Goal: Use online tool/utility

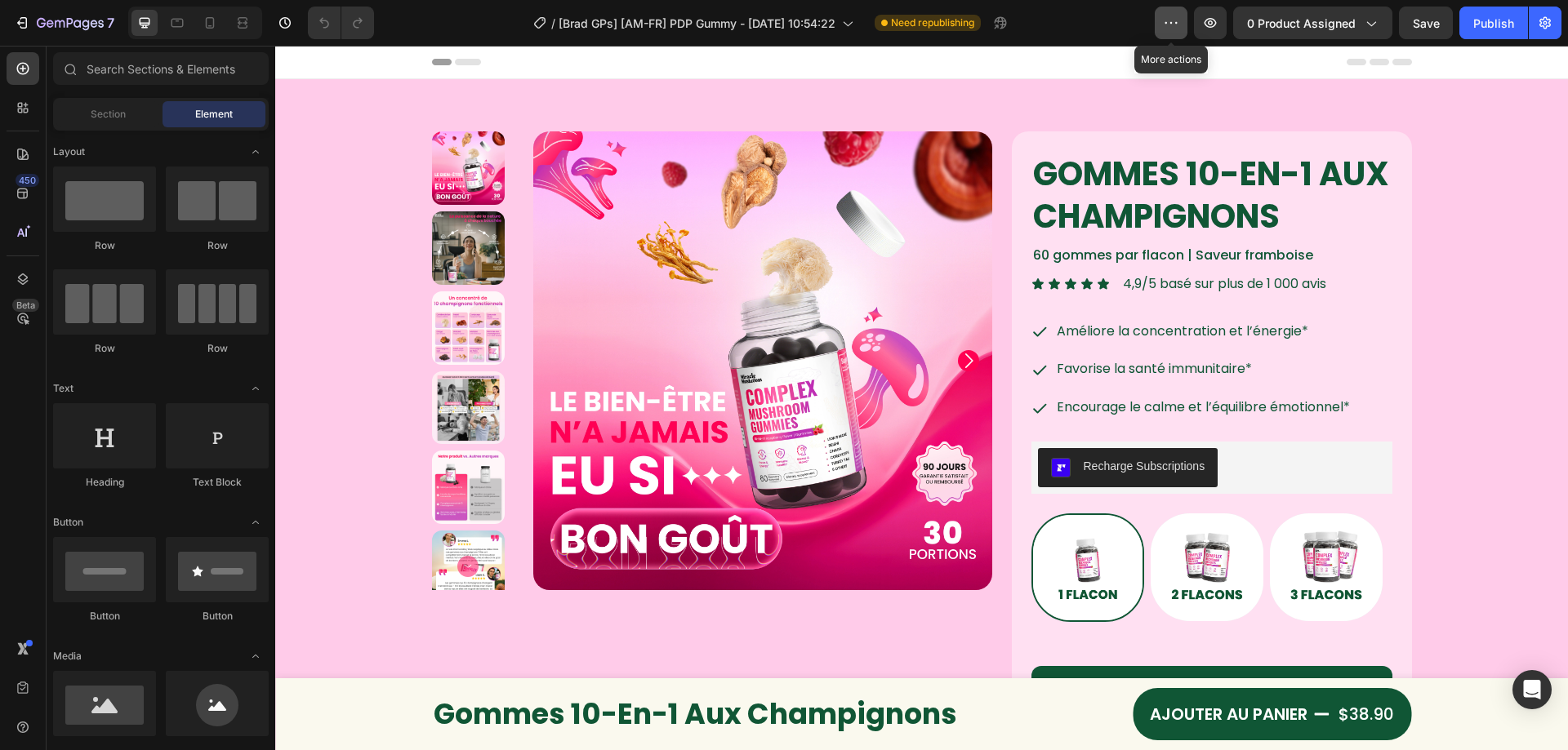
click at [1180, 31] on button "button" at bounding box center [1171, 23] width 33 height 33
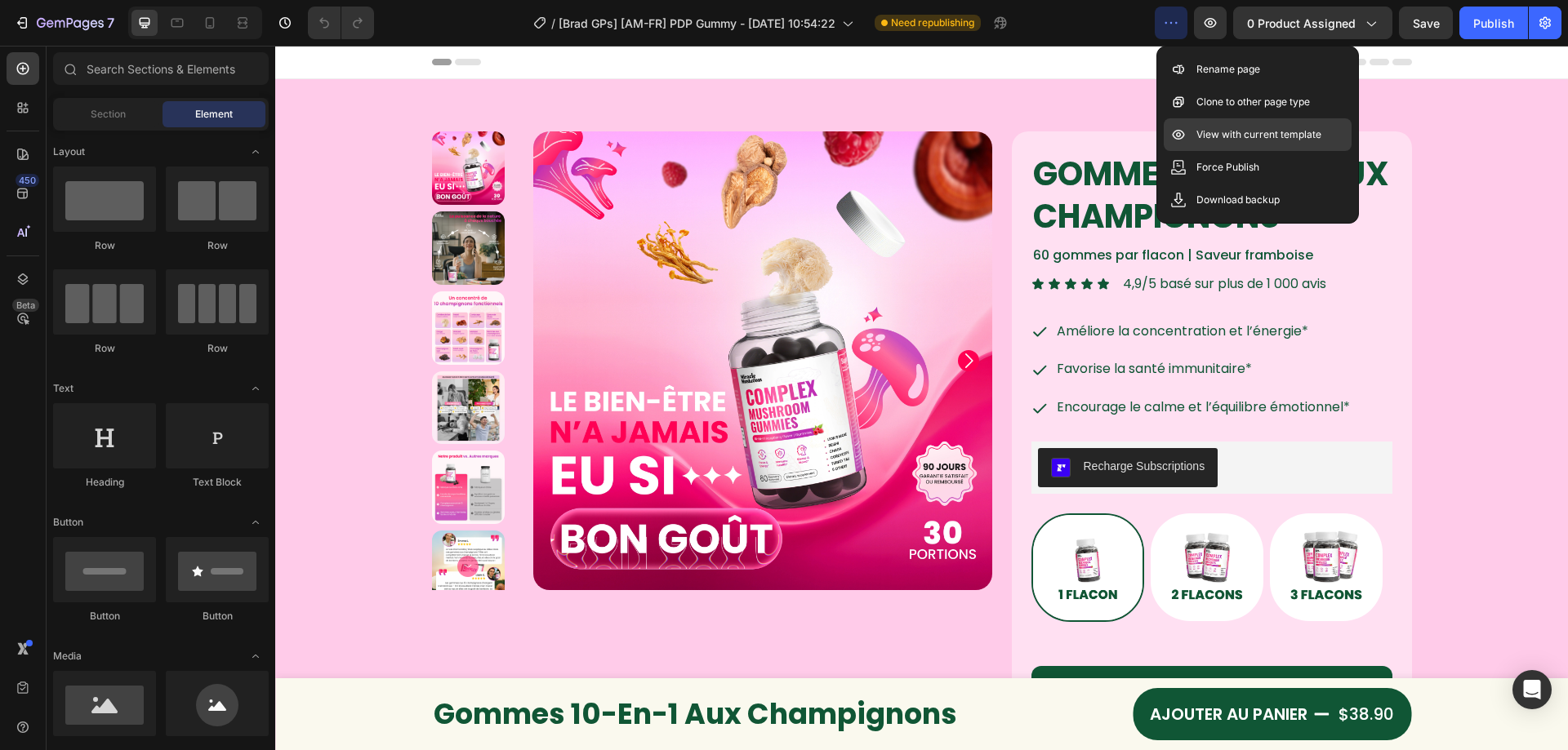
click at [1206, 124] on div "View with current template" at bounding box center [1257, 134] width 188 height 33
click at [211, 26] on icon at bounding box center [210, 26] width 4 height 2
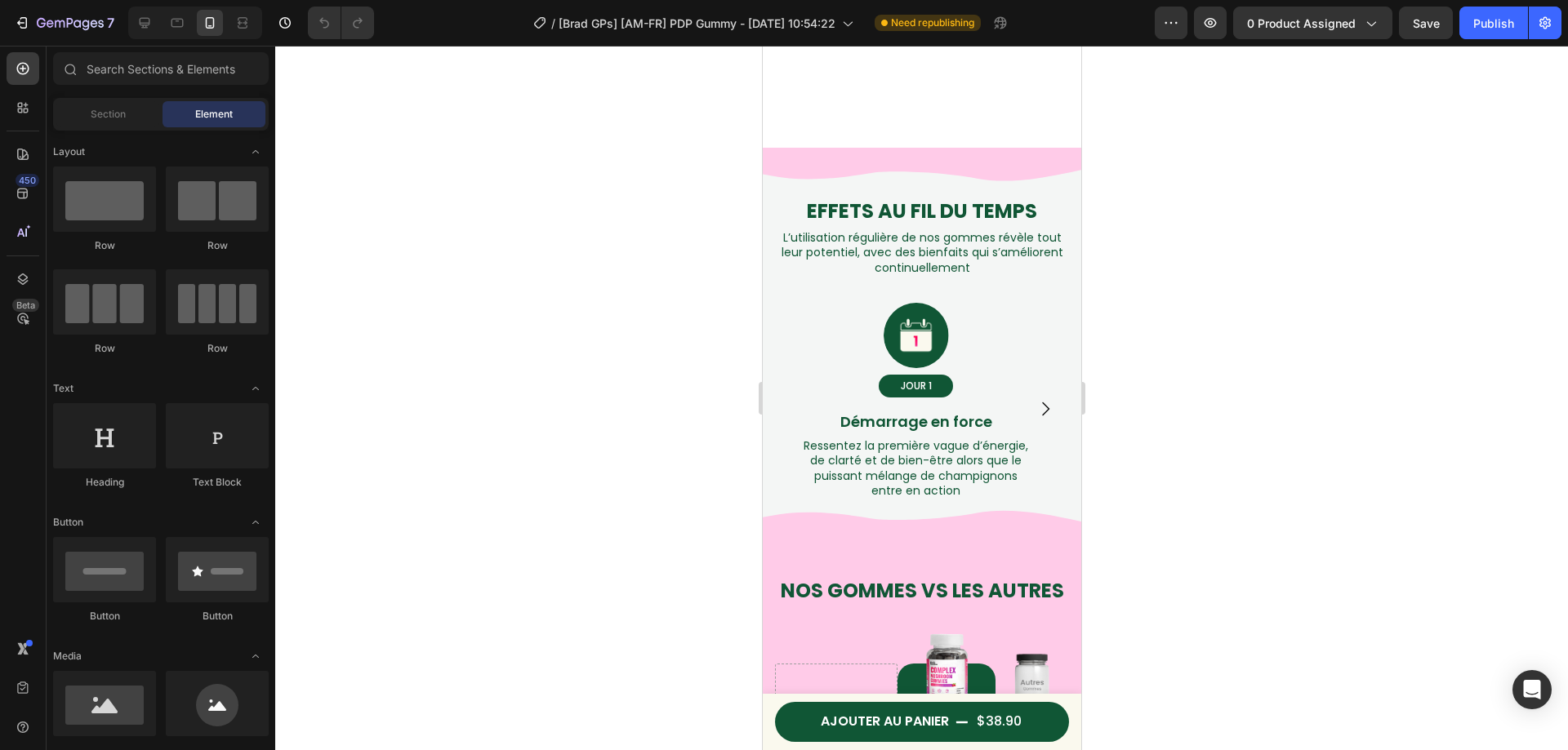
scroll to position [2368, 0]
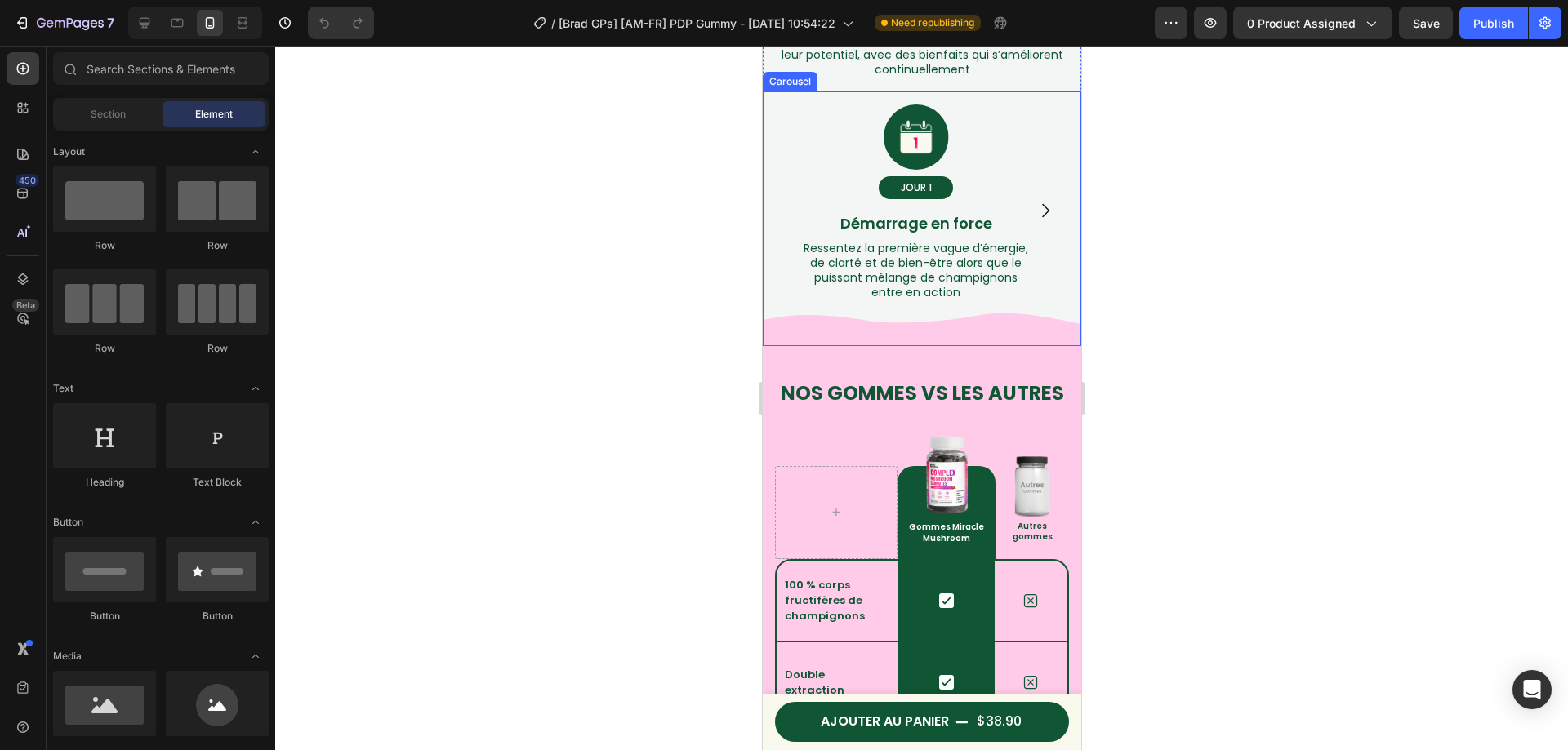
click at [1021, 234] on button "Carousel Next Arrow" at bounding box center [1044, 210] width 46 height 46
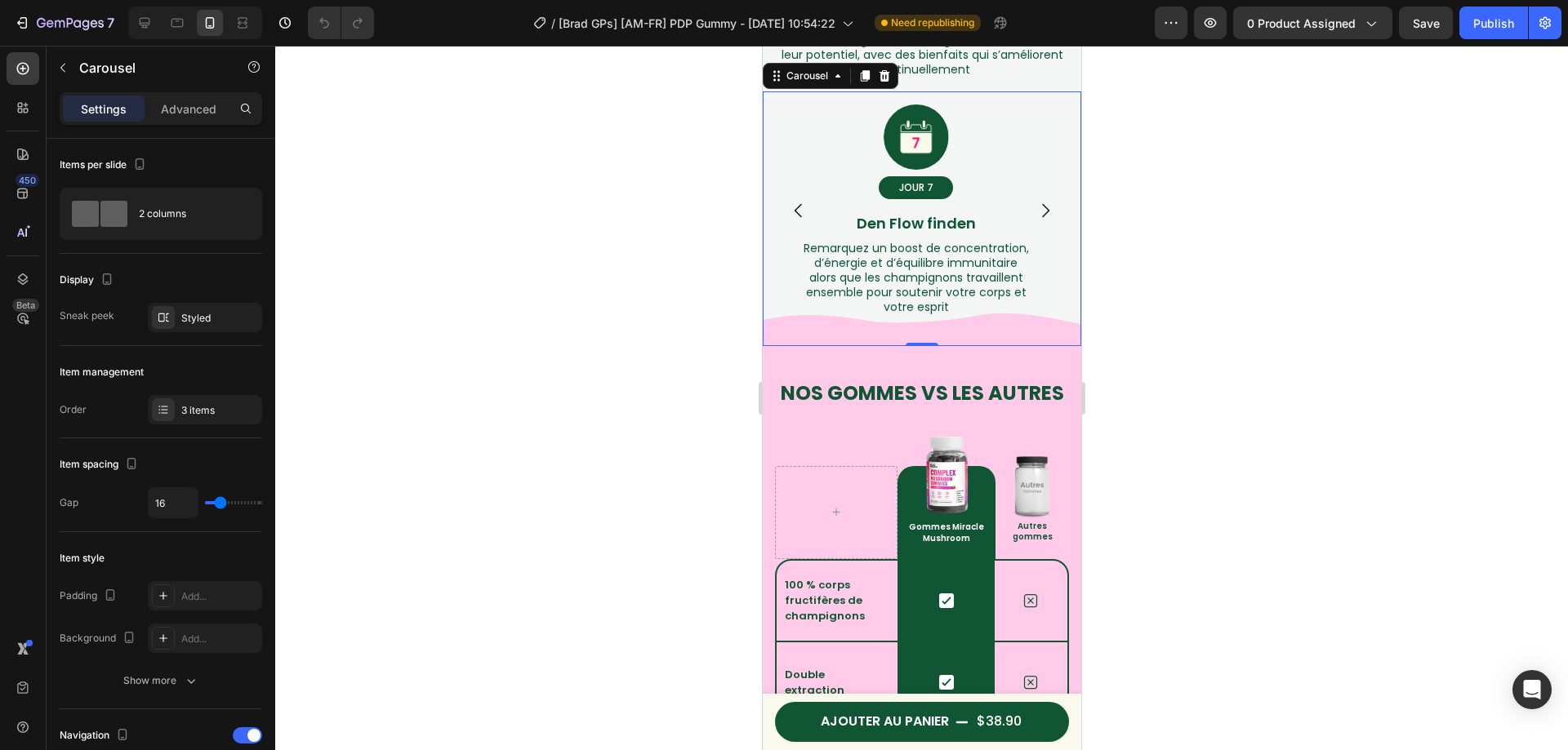
click at [1037, 220] on icon "Carousel Next Arrow" at bounding box center [1044, 210] width 19 height 19
click at [793, 220] on icon "Carousel Back Arrow" at bounding box center [797, 210] width 19 height 19
click at [795, 218] on icon "Carousel Back Arrow" at bounding box center [797, 211] width 8 height 14
click at [795, 237] on p "Démarrage en force" at bounding box center [915, 223] width 277 height 26
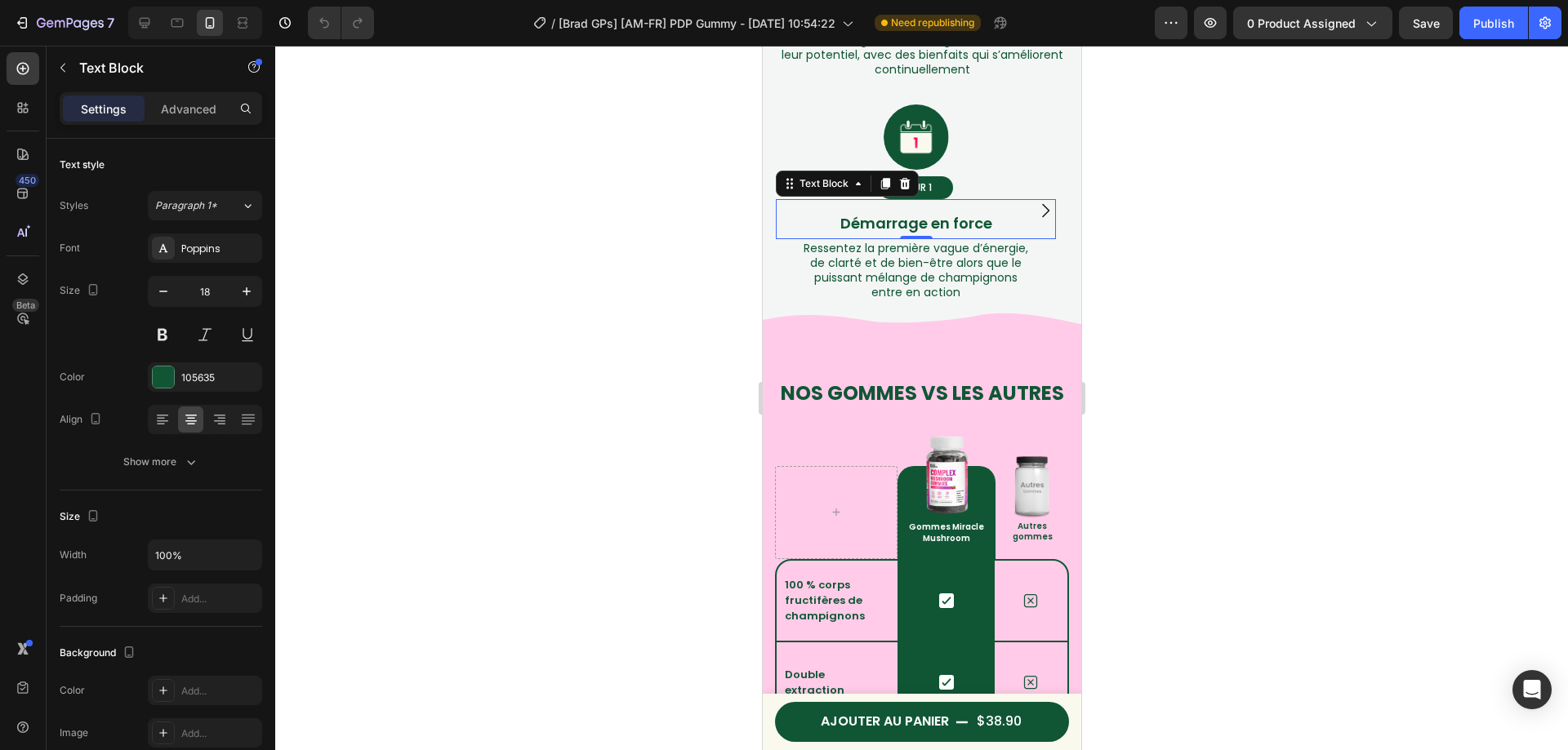
click at [1201, 273] on div at bounding box center [921, 398] width 1293 height 704
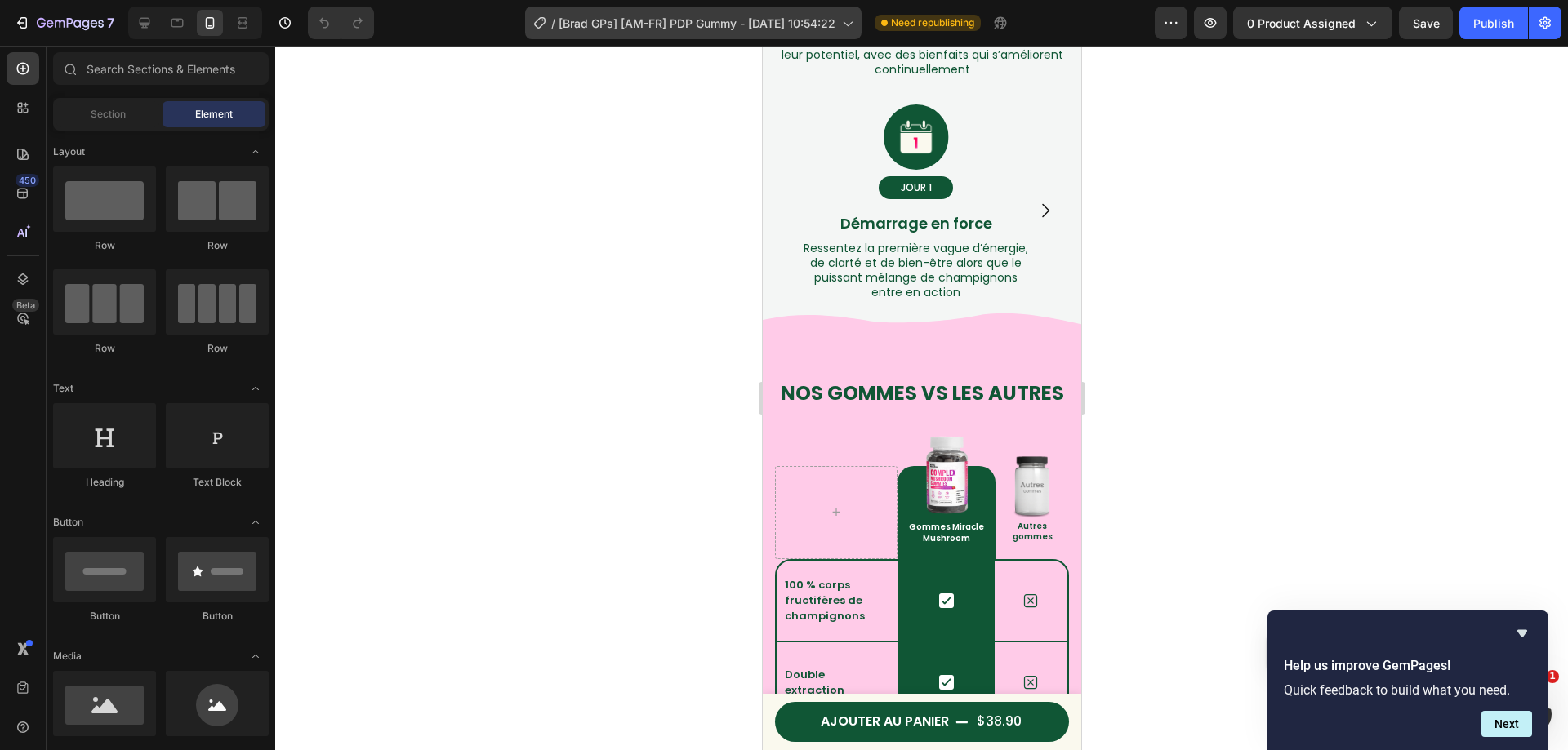
scroll to position [0, 0]
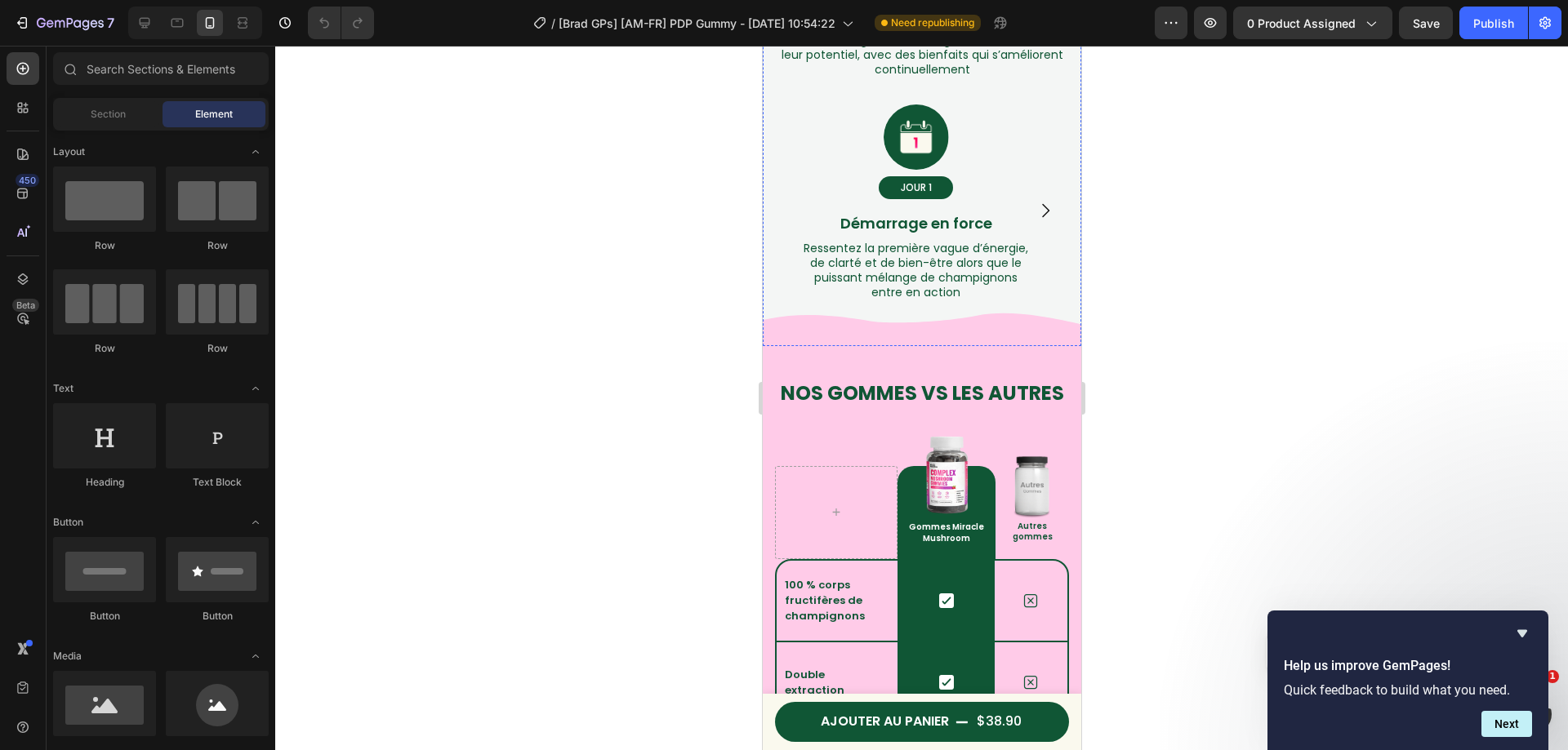
click at [892, 27] on h2 "EFFETS AU FIL DU TEMPS" at bounding box center [921, 13] width 319 height 28
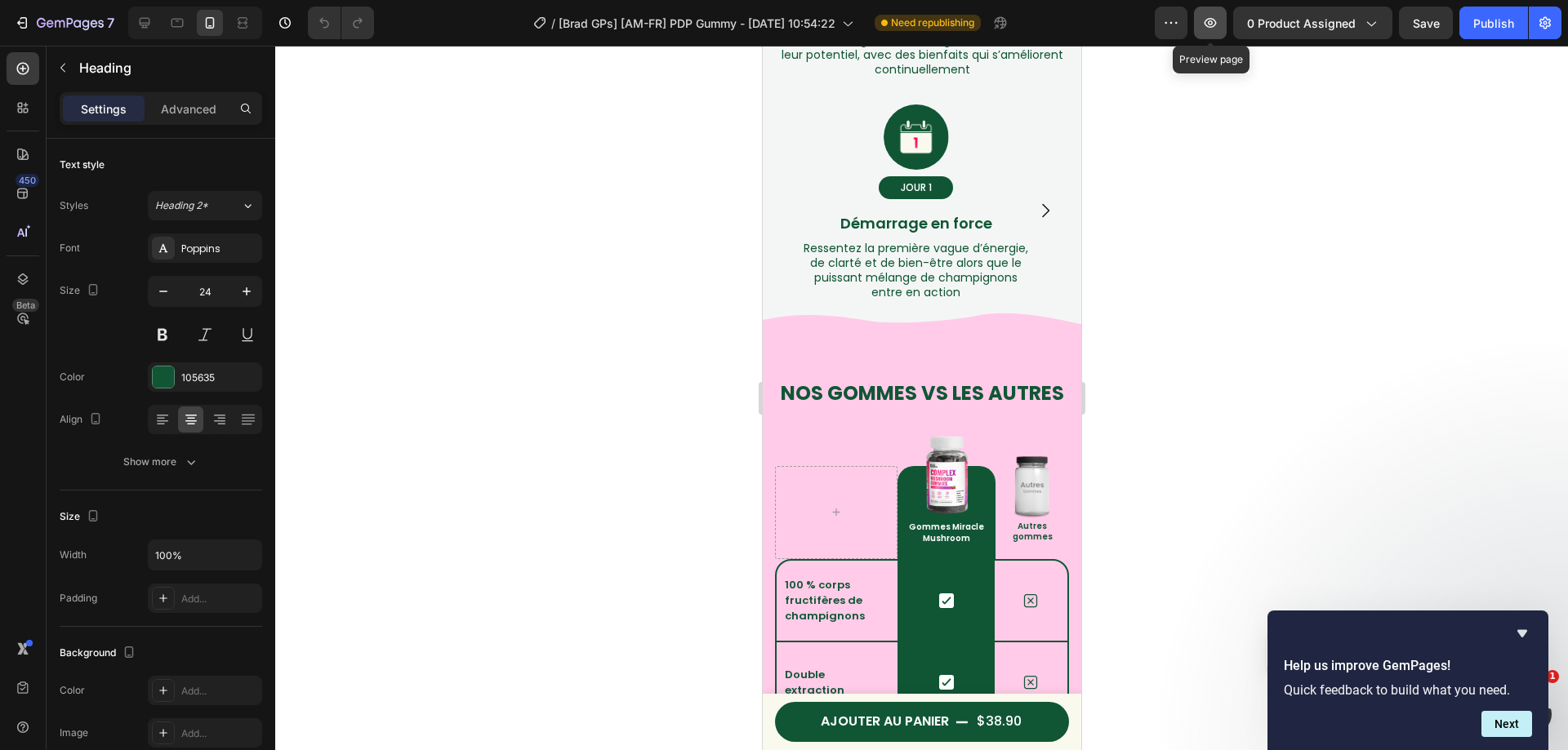
click at [1206, 26] on icon "button" at bounding box center [1210, 23] width 17 height 17
